Goal: Information Seeking & Learning: Learn about a topic

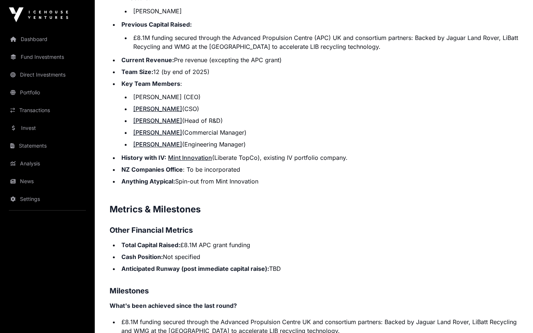
scroll to position [1102, 0]
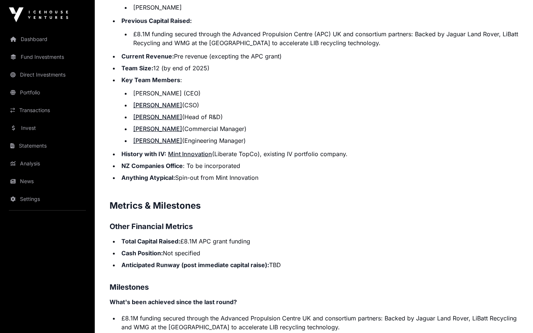
click at [152, 141] on link "[PERSON_NAME]" at bounding box center [157, 140] width 49 height 7
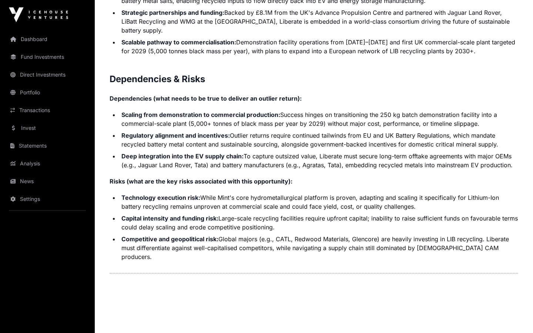
scroll to position [1590, 0]
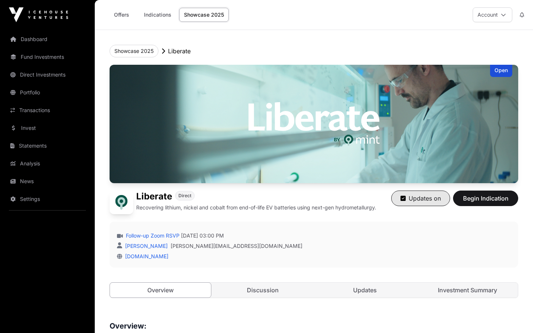
click at [415, 195] on button "Updates on" at bounding box center [420, 199] width 59 height 16
click at [415, 196] on button "Get Updates" at bounding box center [419, 199] width 61 height 16
click at [247, 293] on link "Discussion" at bounding box center [262, 290] width 101 height 15
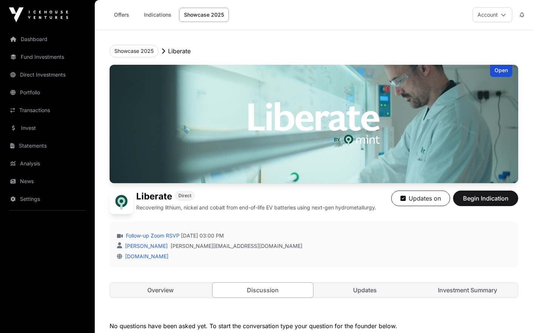
click at [356, 262] on div "Follow-up Zoom RSVP Thursday 28 August 2025 03:00 PM Mason Bleakley mason@iceho…" at bounding box center [314, 245] width 409 height 46
click at [230, 13] on div "Offers Indications Showcase 2025" at bounding box center [166, 14] width 134 height 23
click at [39, 38] on link "Dashboard" at bounding box center [47, 39] width 83 height 16
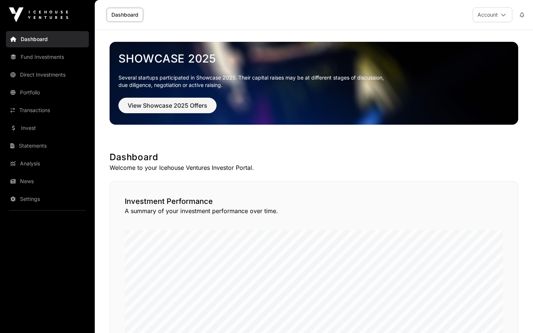
click at [34, 14] on img at bounding box center [38, 14] width 59 height 15
click at [173, 105] on span "View Showcase 2025 Offers" at bounding box center [168, 105] width 80 height 9
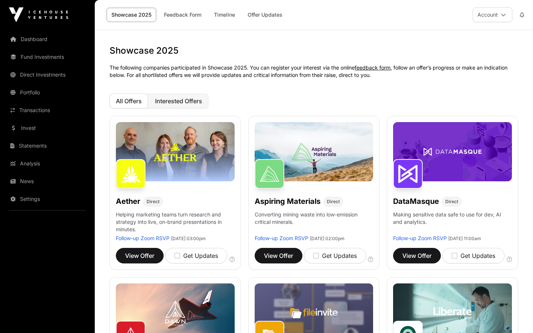
click at [198, 99] on span "Interested Offers" at bounding box center [178, 100] width 47 height 7
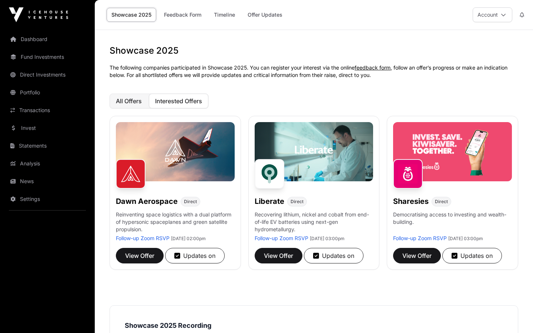
click at [133, 100] on span "All Offers" at bounding box center [129, 100] width 26 height 7
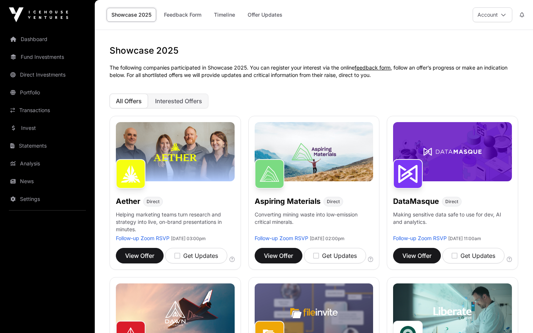
click at [47, 247] on nav "Dashboard Fund Investments Direct Investments Portfolio Transactions Invest Sta…" at bounding box center [47, 179] width 95 height 298
click at [192, 103] on span "Interested Offers" at bounding box center [178, 100] width 47 height 7
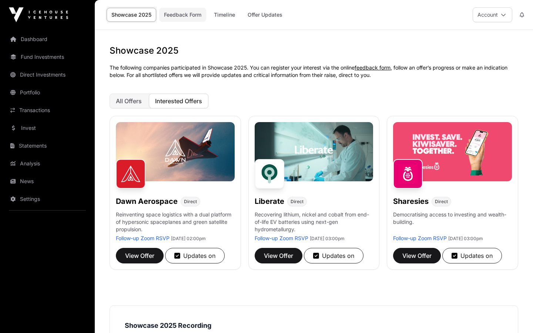
click at [194, 16] on link "Feedback Form" at bounding box center [182, 15] width 47 height 14
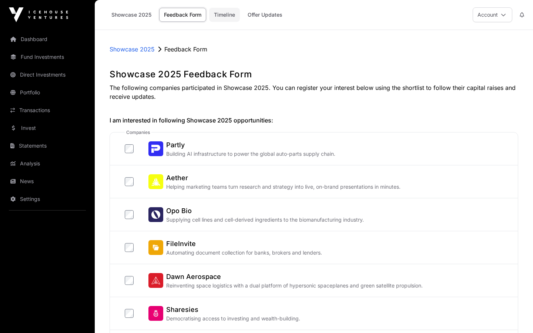
click at [229, 16] on link "Timeline" at bounding box center [224, 15] width 31 height 14
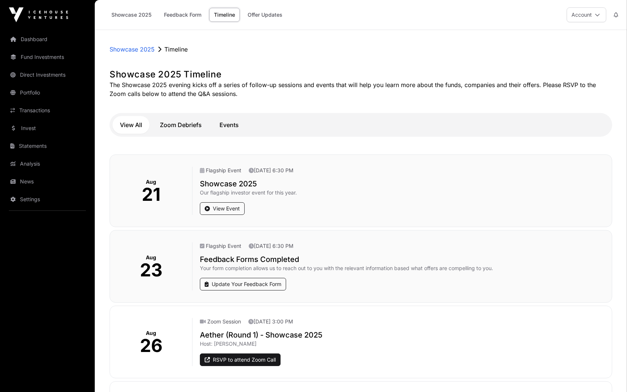
scroll to position [662, 0]
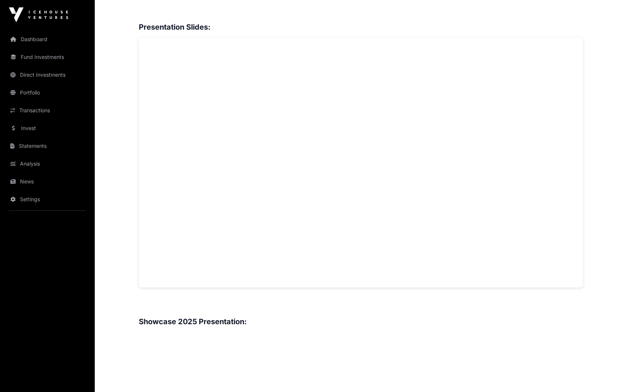
scroll to position [579, 0]
